Goal: Find specific page/section: Find specific page/section

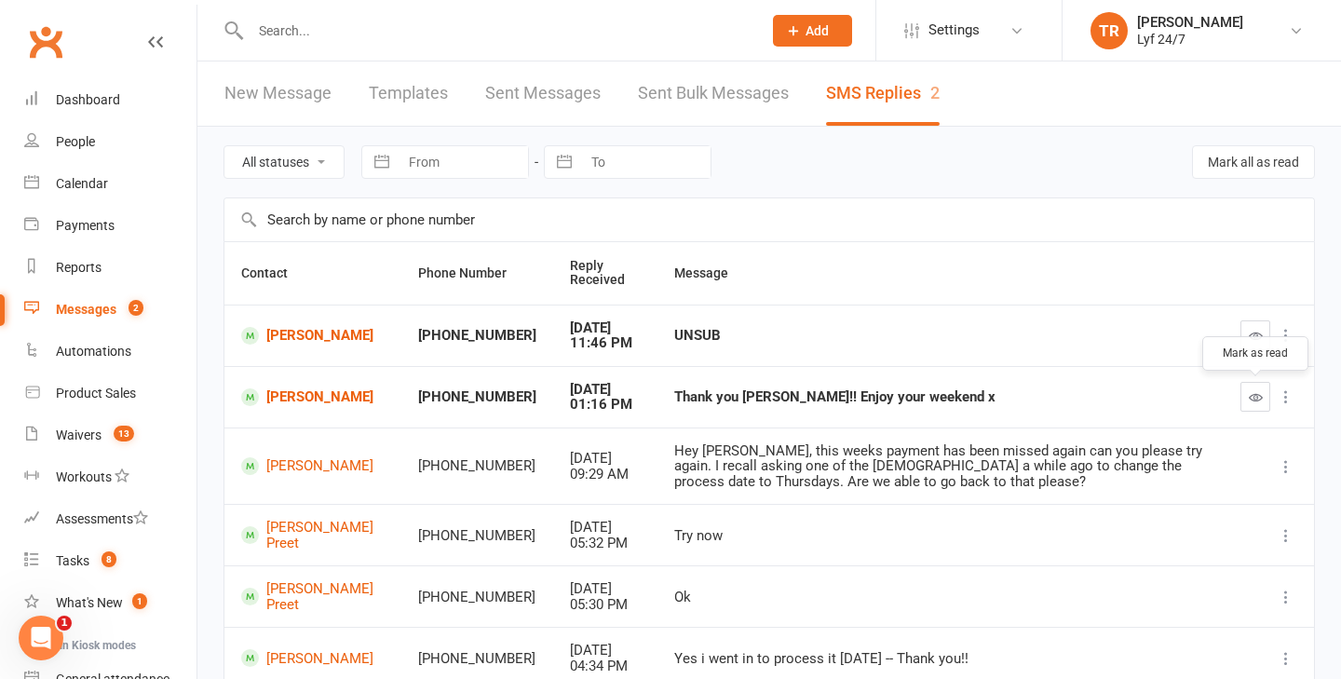
click at [1262, 394] on button "button" at bounding box center [1255, 397] width 30 height 30
click at [1258, 338] on icon "button" at bounding box center [1256, 336] width 14 height 14
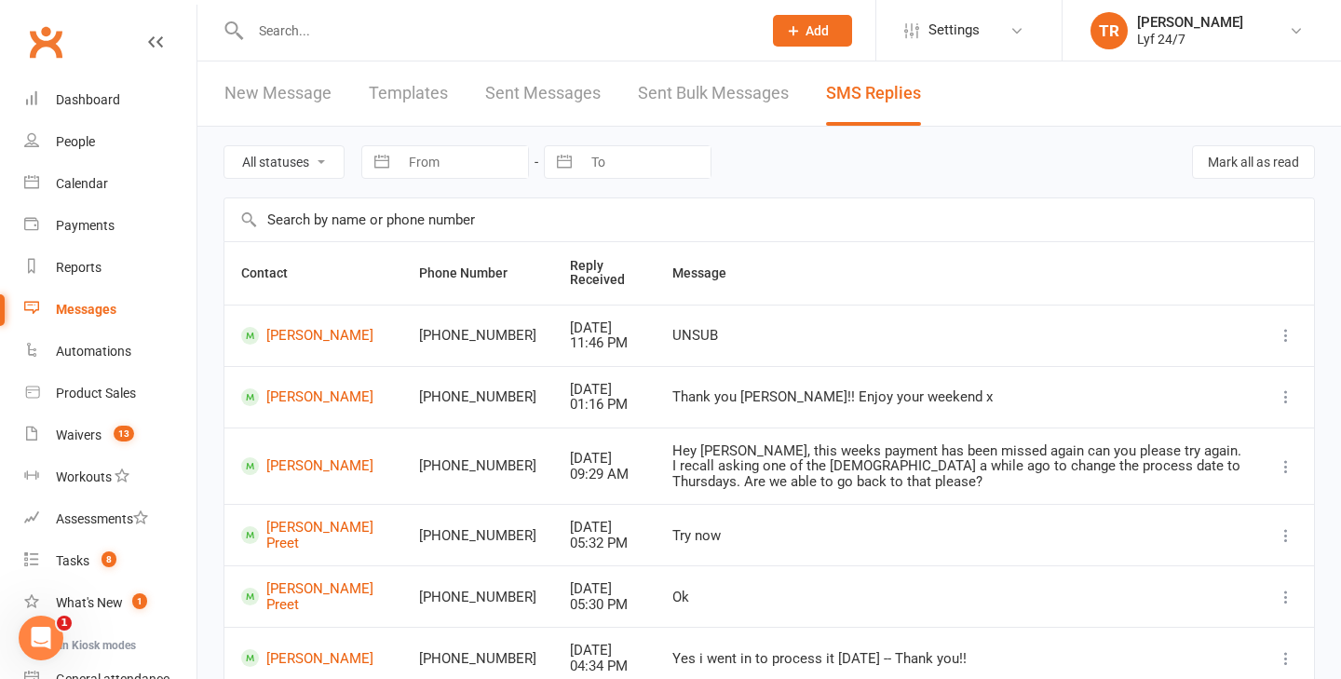
click at [376, 45] on div at bounding box center [485, 30] width 525 height 61
click at [395, 34] on input "text" at bounding box center [497, 31] width 504 height 26
paste input "Hi [PERSON_NAME], I have processed a cancellation from [DATE] to stop any furth…"
type input "Hi [PERSON_NAME], I have processed a cancellation from [DATE] to stop any furth…"
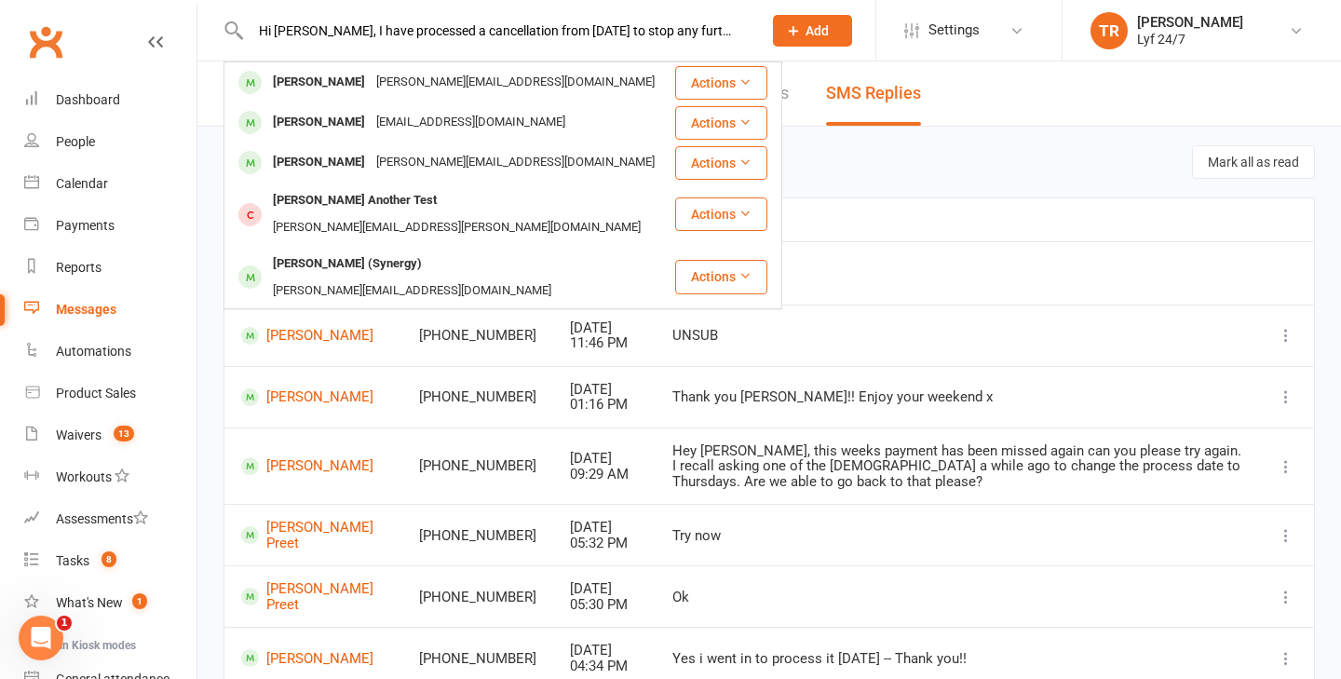
drag, startPoint x: 745, startPoint y: 35, endPoint x: 0, endPoint y: 25, distance: 745.0
click at [0, 5] on header "Hi [PERSON_NAME], I have processed a cancellation from [DATE] to stop any furth…" at bounding box center [670, 5] width 1341 height 0
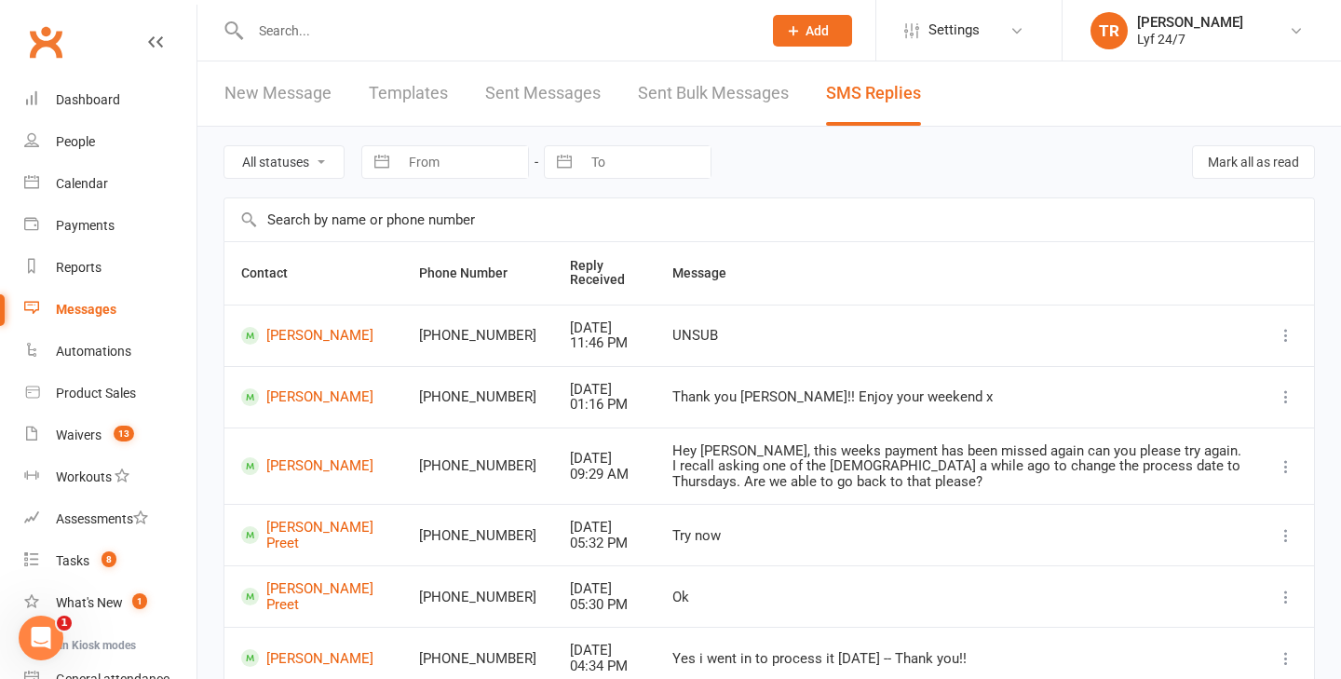
click at [460, 31] on input "text" at bounding box center [497, 31] width 504 height 26
paste input "[PERSON_NAME] [PERSON_NAME]"
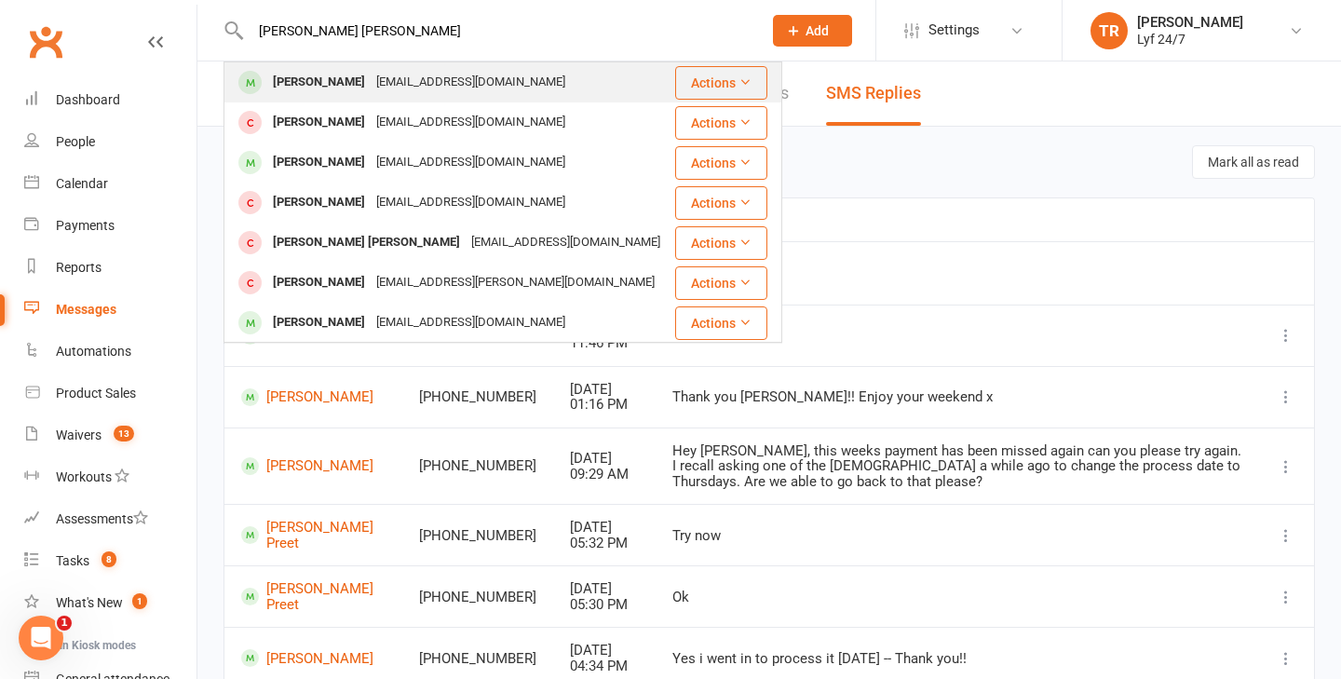
type input "[PERSON_NAME] [PERSON_NAME]"
click at [312, 71] on div "[PERSON_NAME]" at bounding box center [318, 82] width 103 height 27
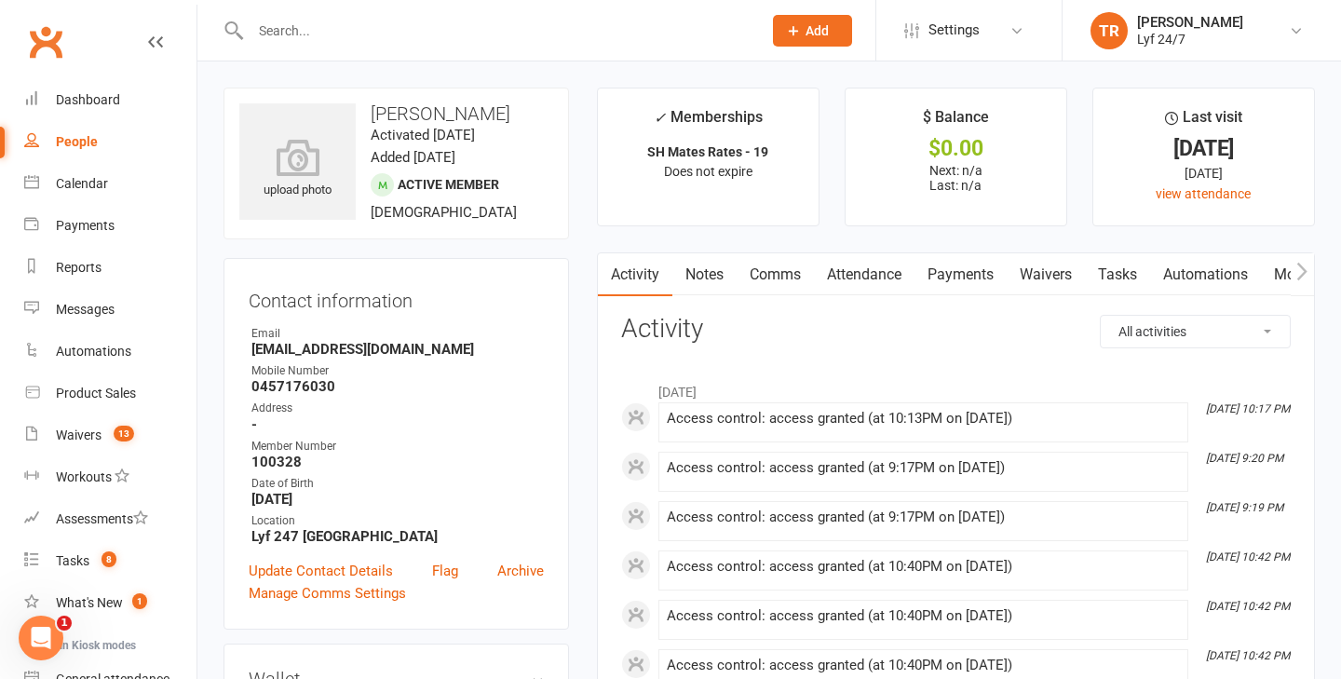
click at [956, 273] on link "Payments" at bounding box center [960, 274] width 92 height 43
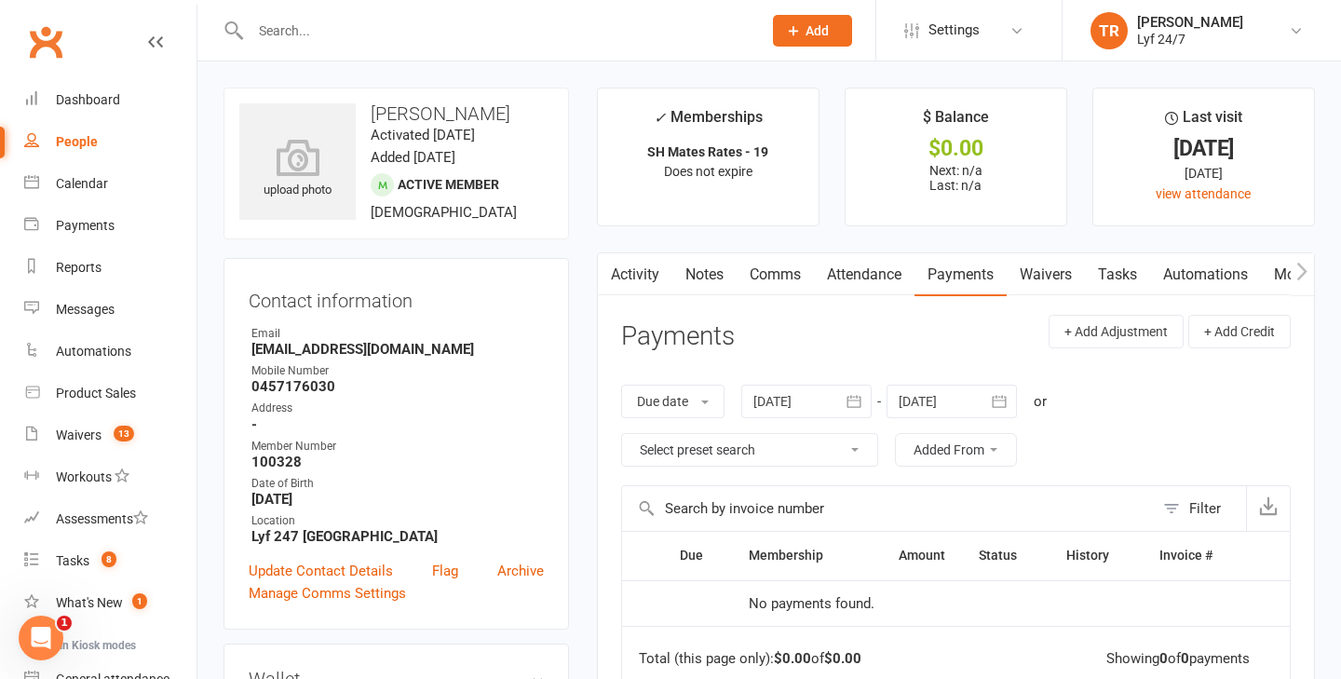
drag, startPoint x: 522, startPoint y: 113, endPoint x: 361, endPoint y: 109, distance: 161.1
click at [361, 109] on h3 "[PERSON_NAME]" at bounding box center [396, 113] width 314 height 20
copy h3 "[PERSON_NAME]"
